Goal: Find specific page/section: Find specific page/section

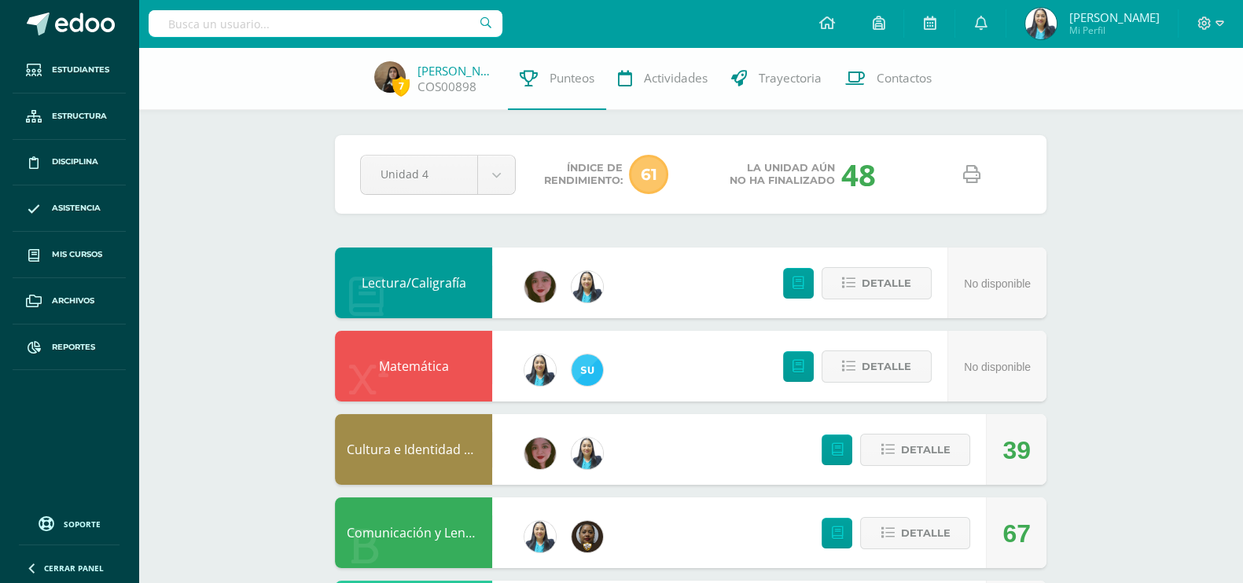
click at [972, 178] on icon at bounding box center [971, 174] width 17 height 17
click at [368, 26] on input "text" at bounding box center [326, 23] width 354 height 27
type input "nathalue [PERSON_NAME]"
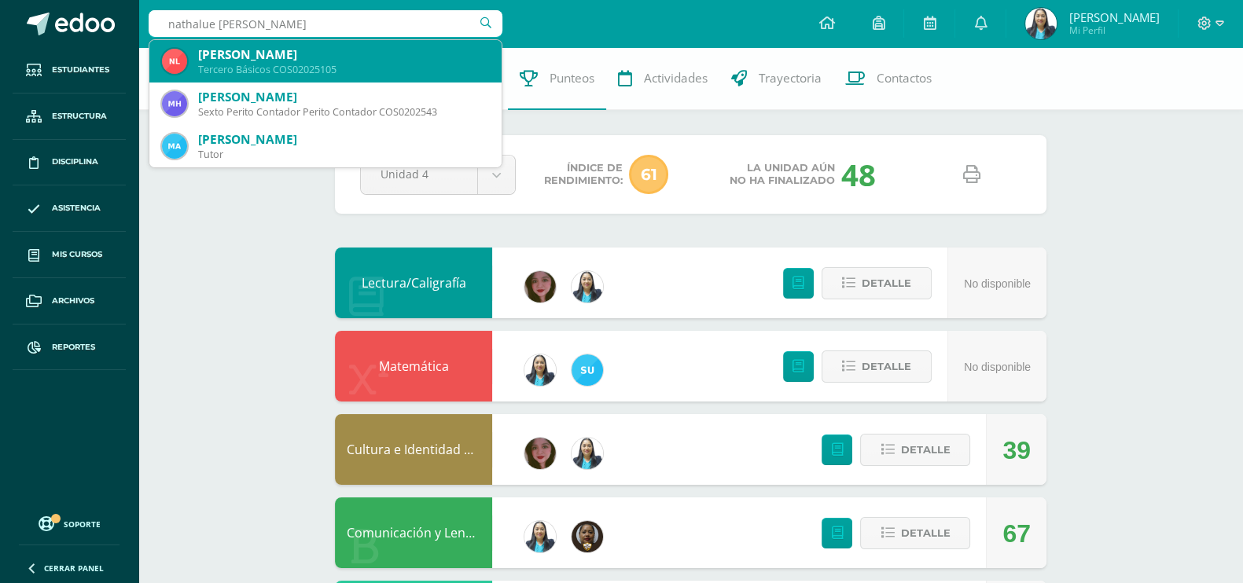
click at [252, 50] on div "[PERSON_NAME]" at bounding box center [343, 54] width 291 height 17
